Goal: Transaction & Acquisition: Purchase product/service

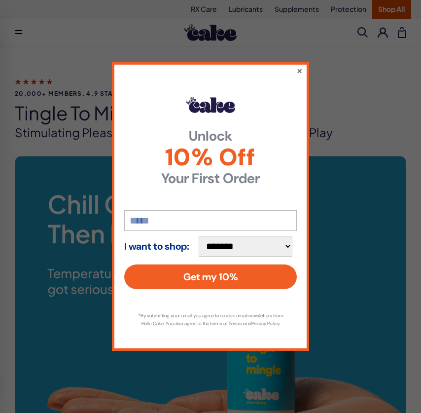
click at [301, 66] on button "×" at bounding box center [300, 71] width 6 height 12
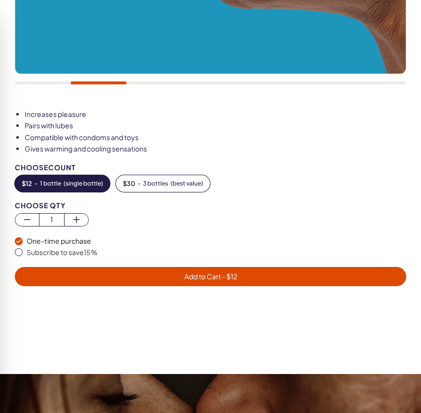
scroll to position [470, 0]
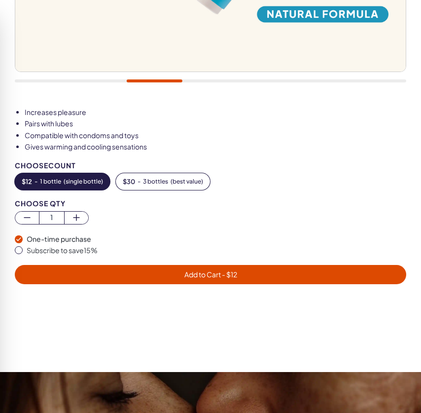
click at [91, 270] on span "Add to Cart - $ 12" at bounding box center [211, 274] width 380 height 11
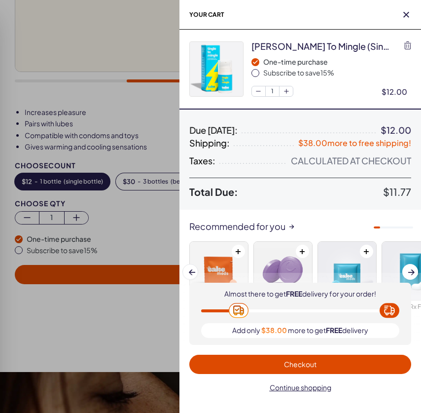
scroll to position [0, 0]
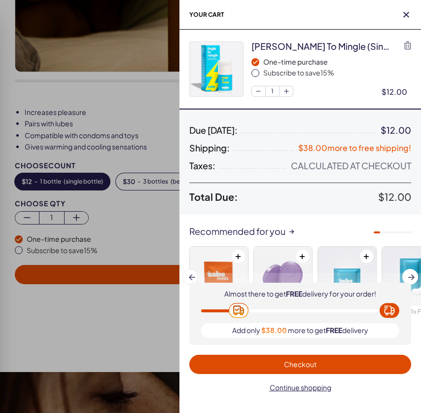
click at [90, 338] on div at bounding box center [210, 206] width 421 height 413
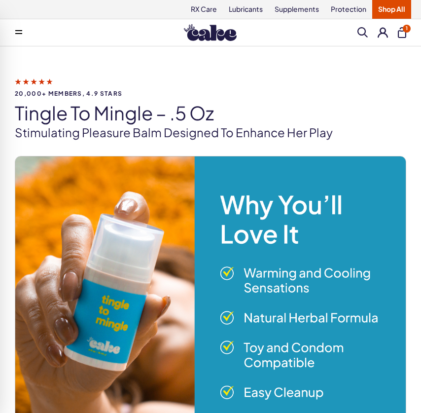
click at [20, 33] on span at bounding box center [18, 32] width 7 height 5
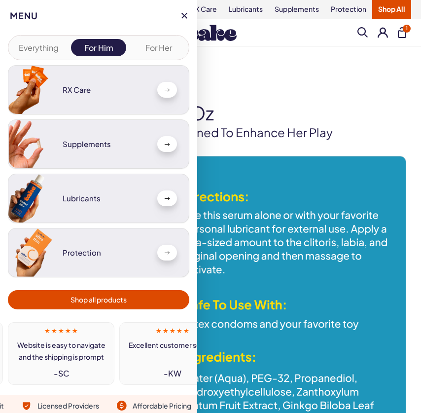
click at [41, 51] on button "Everything" at bounding box center [39, 47] width 56 height 17
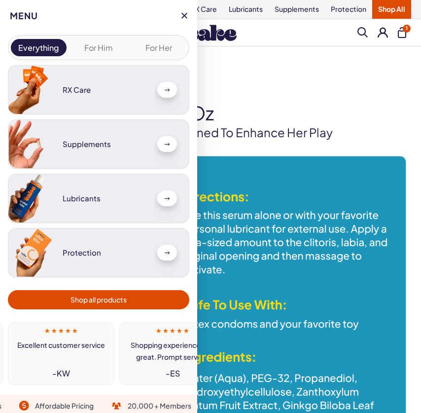
click at [99, 297] on span "Shop all products" at bounding box center [99, 299] width 56 height 11
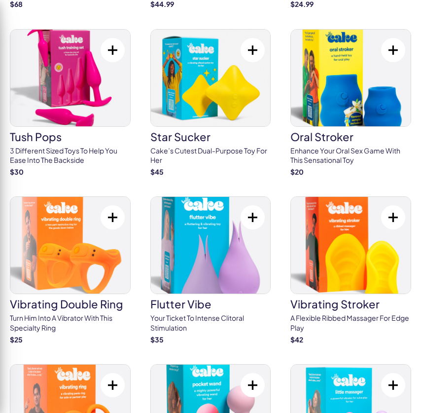
scroll to position [3138, 0]
